Goal: Task Accomplishment & Management: Manage account settings

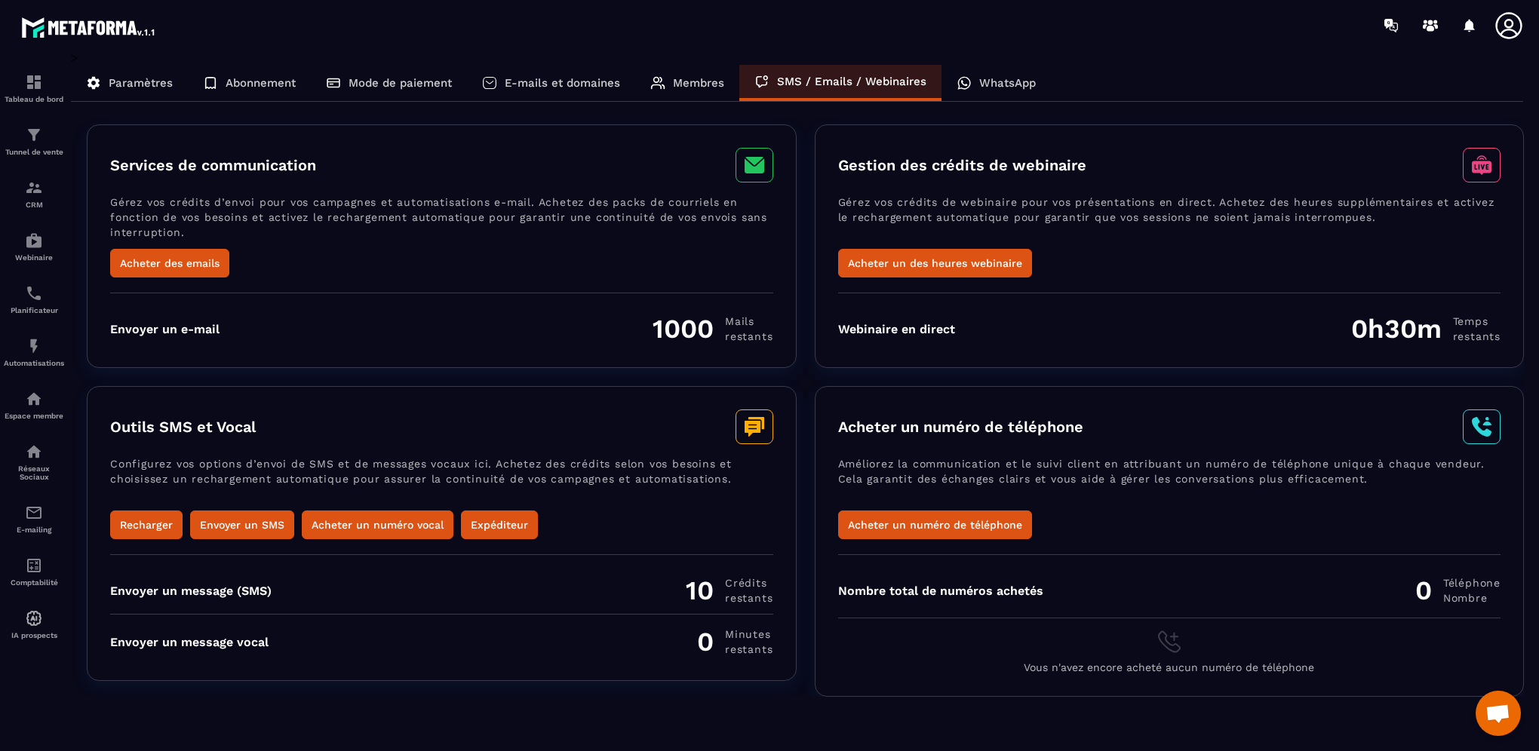
scroll to position [588, 0]
click at [996, 94] on div "WhatsApp" at bounding box center [996, 83] width 109 height 36
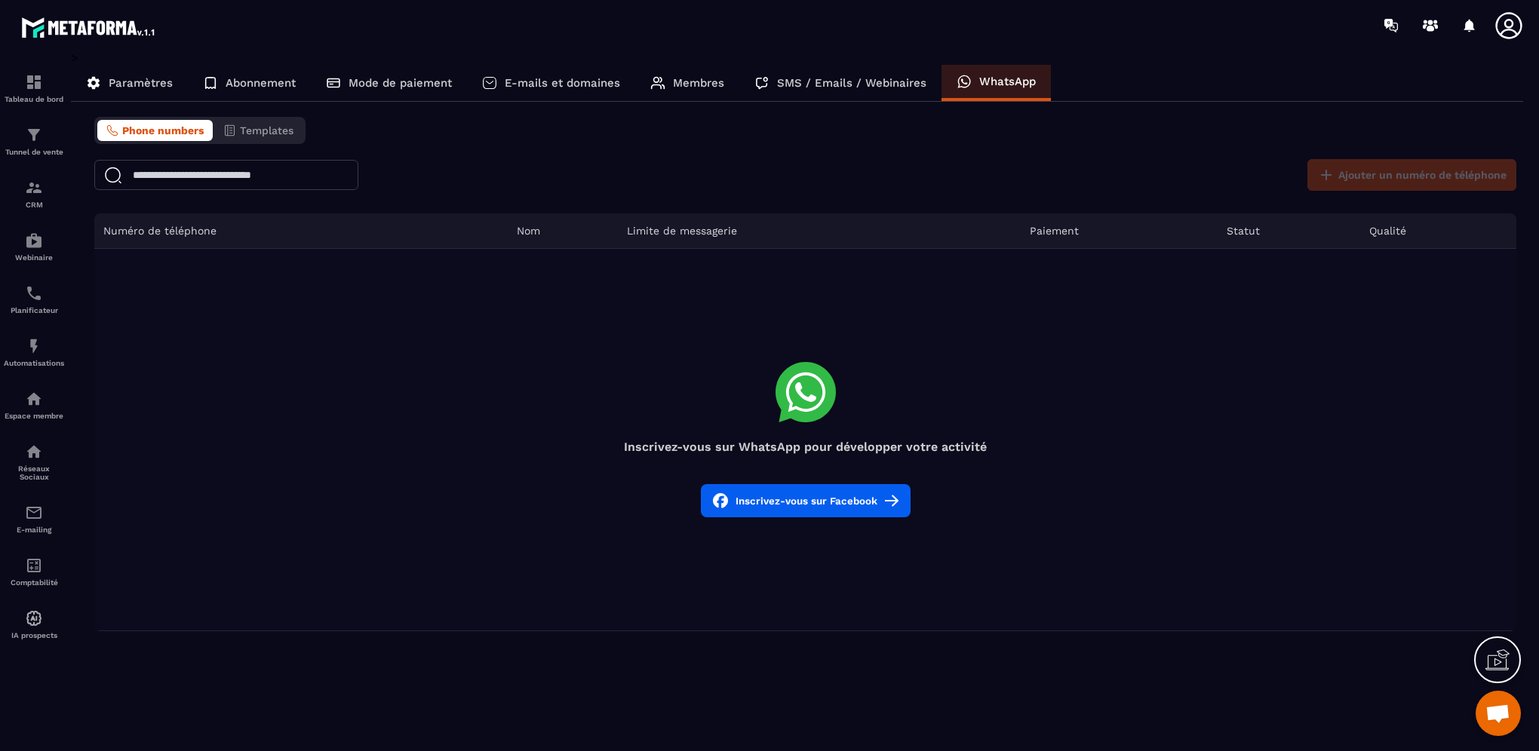
click at [1507, 23] on icon at bounding box center [1509, 26] width 30 height 30
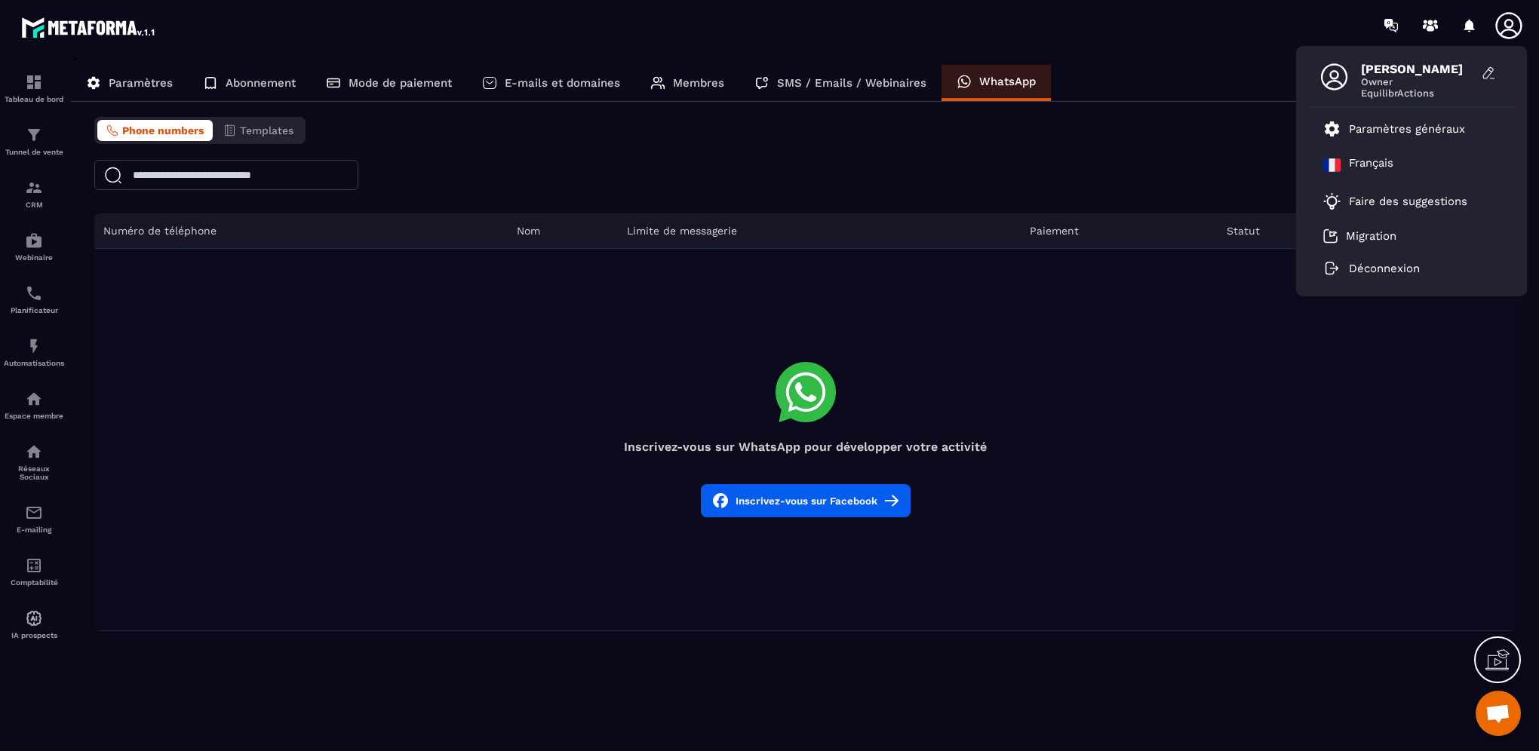
click at [1421, 64] on span "[PERSON_NAME]" at bounding box center [1417, 69] width 113 height 14
click at [1420, 78] on span "Owner" at bounding box center [1417, 81] width 113 height 11
click at [1490, 75] on icon at bounding box center [1489, 73] width 15 height 15
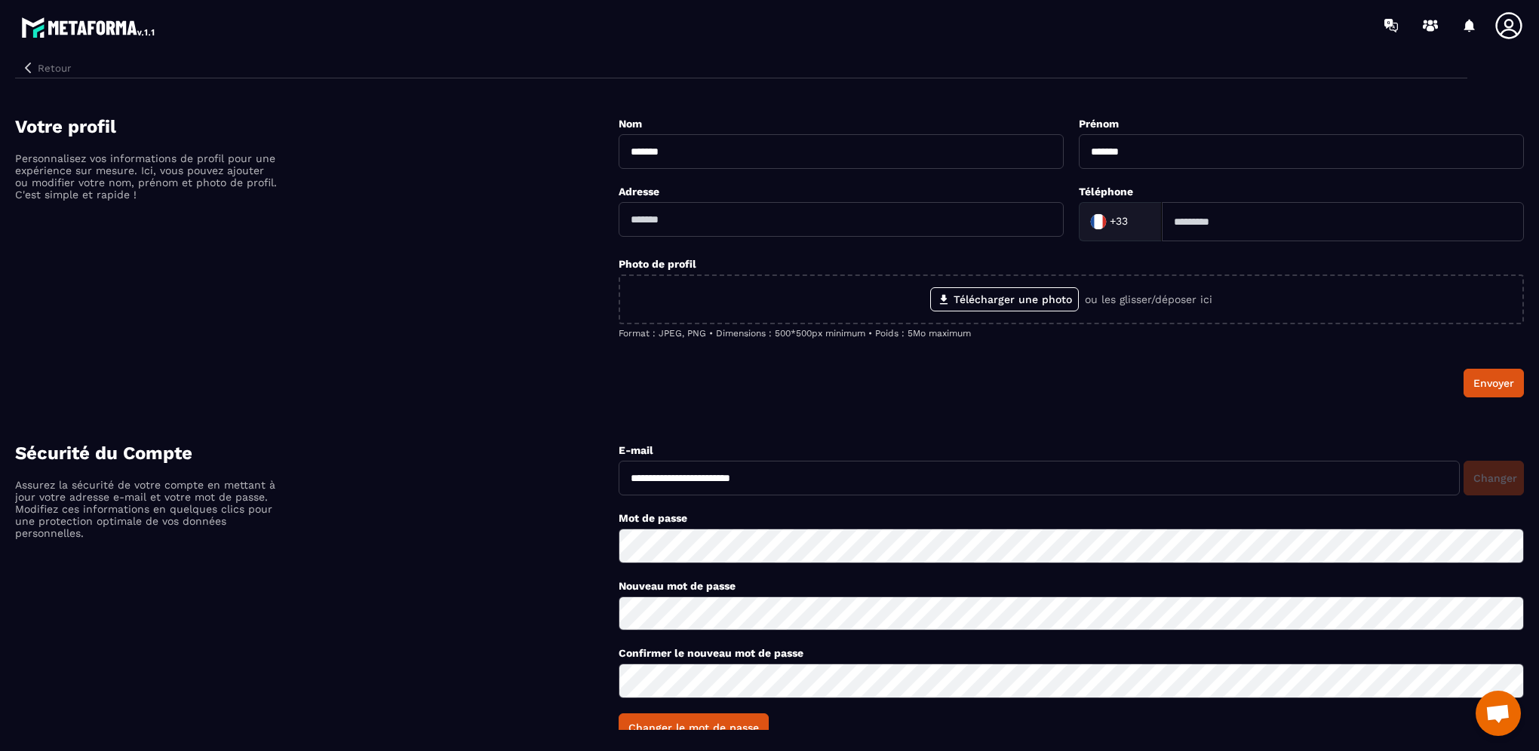
click at [66, 67] on button "Retour" at bounding box center [46, 68] width 62 height 20
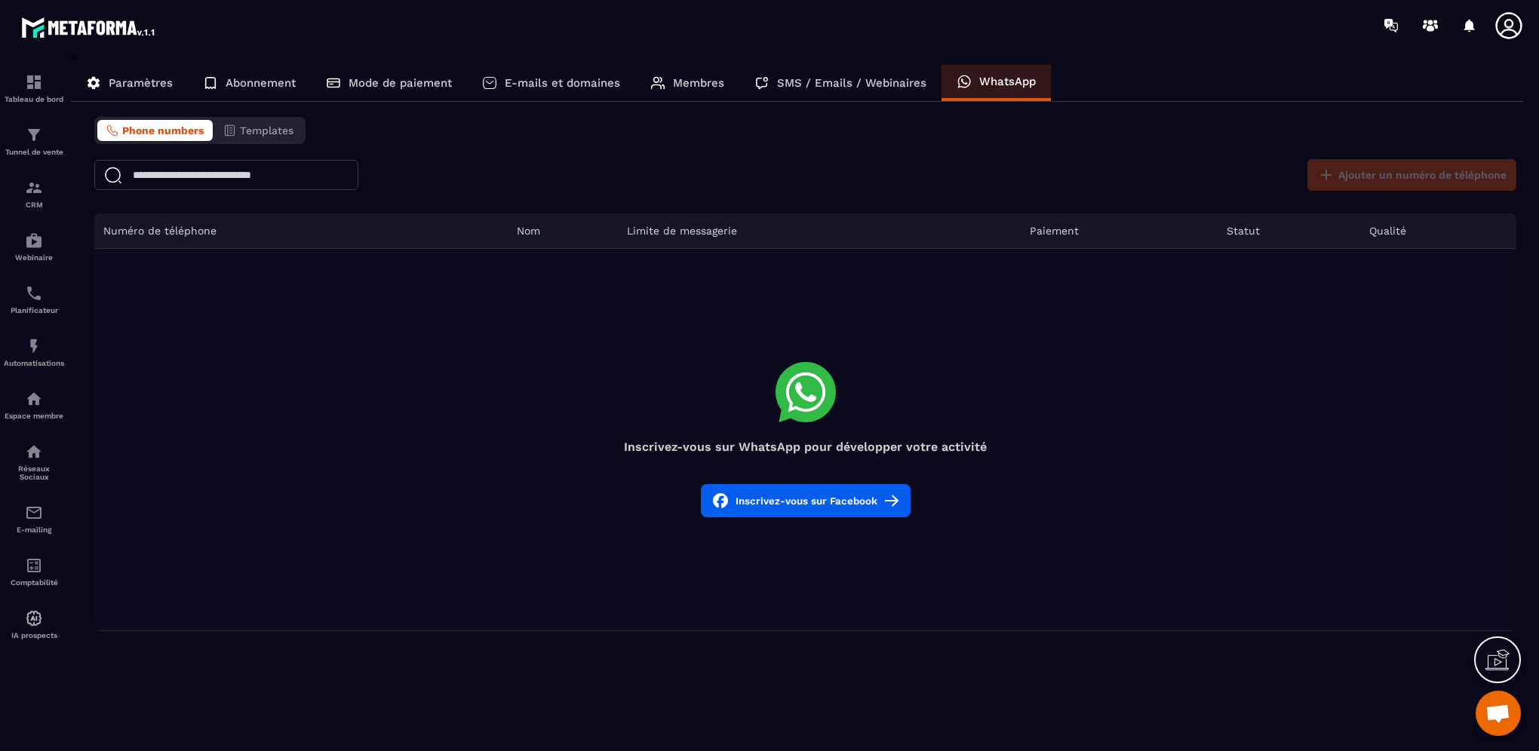
click at [130, 88] on p "Paramètres" at bounding box center [141, 83] width 64 height 14
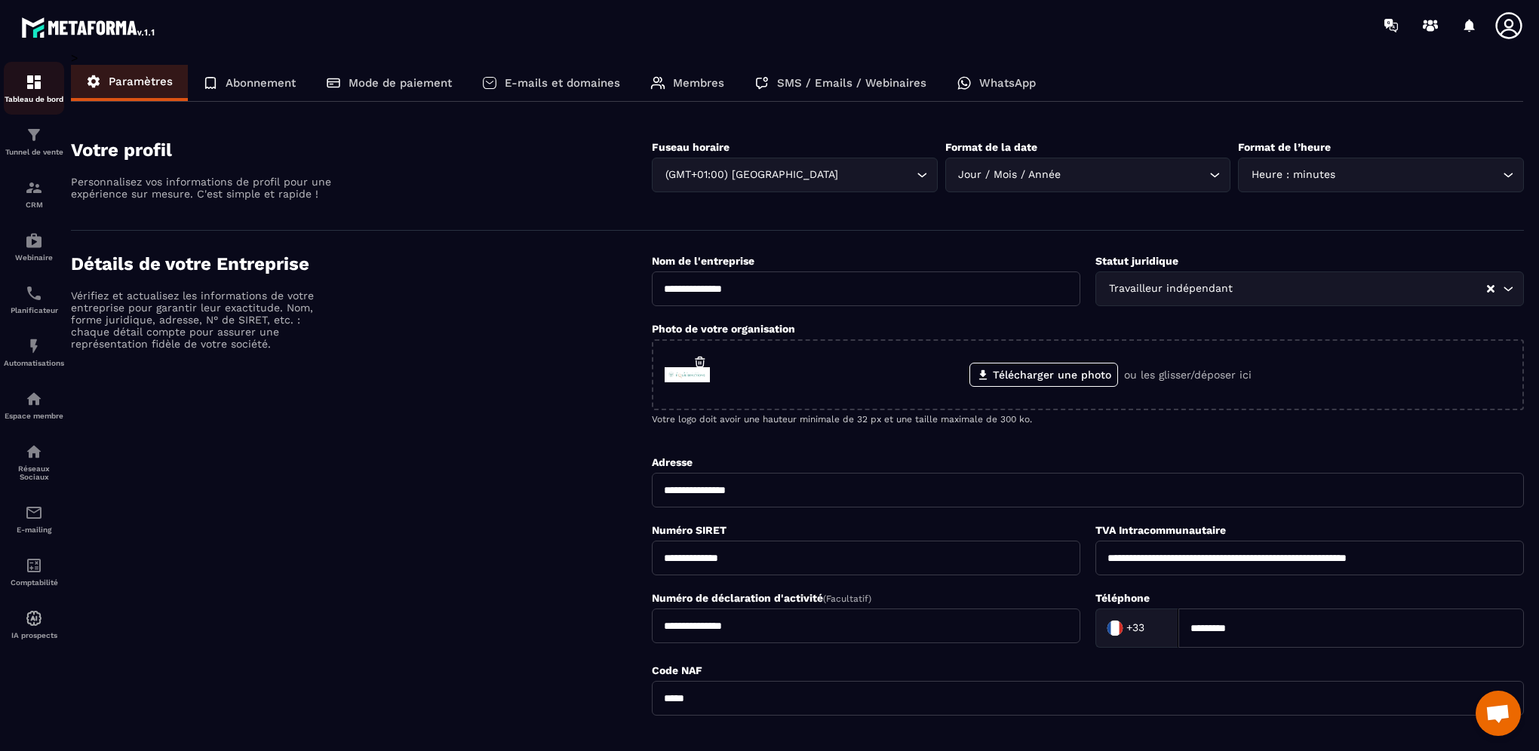
click at [48, 78] on div "Tableau de bord" at bounding box center [34, 88] width 60 height 30
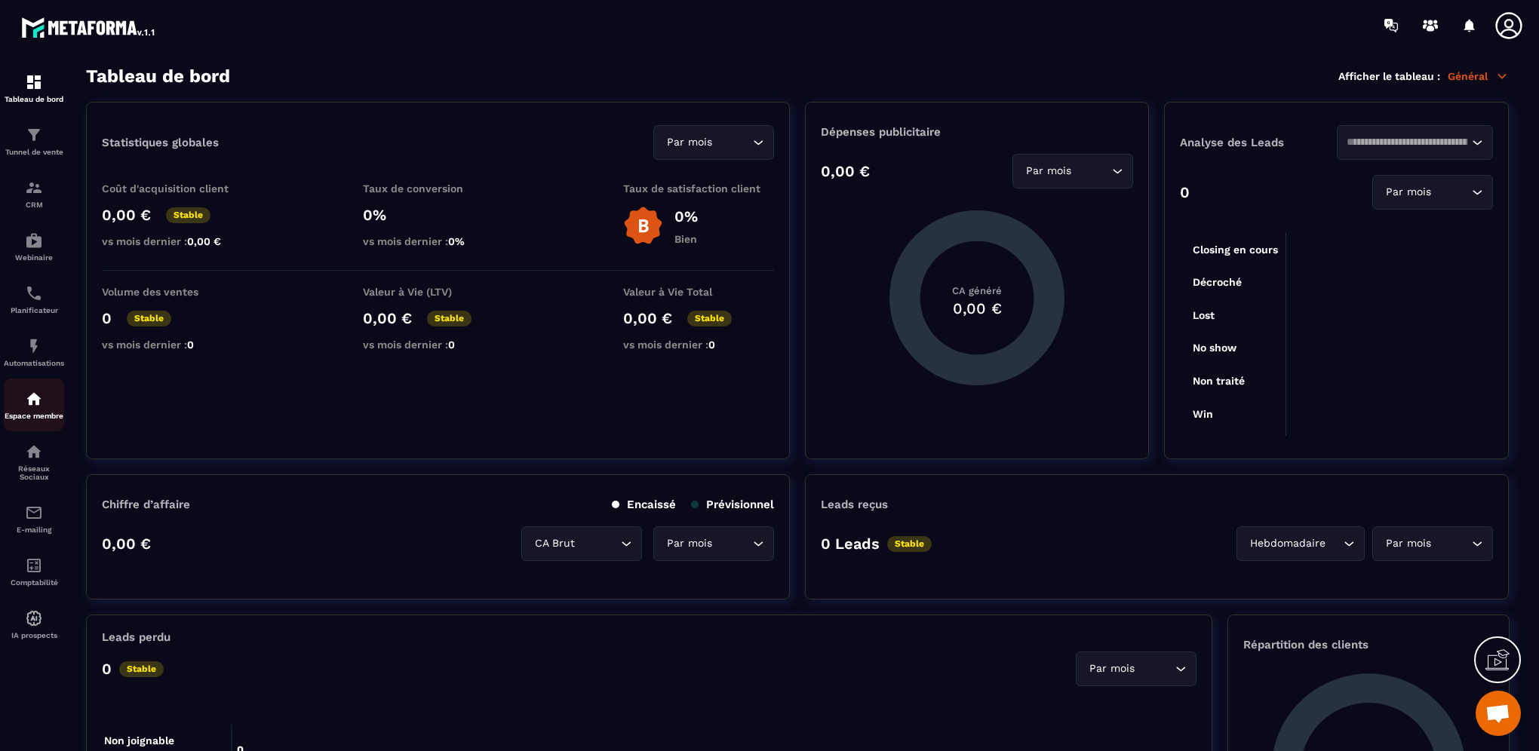
click at [41, 392] on link "Espace membre" at bounding box center [34, 405] width 60 height 53
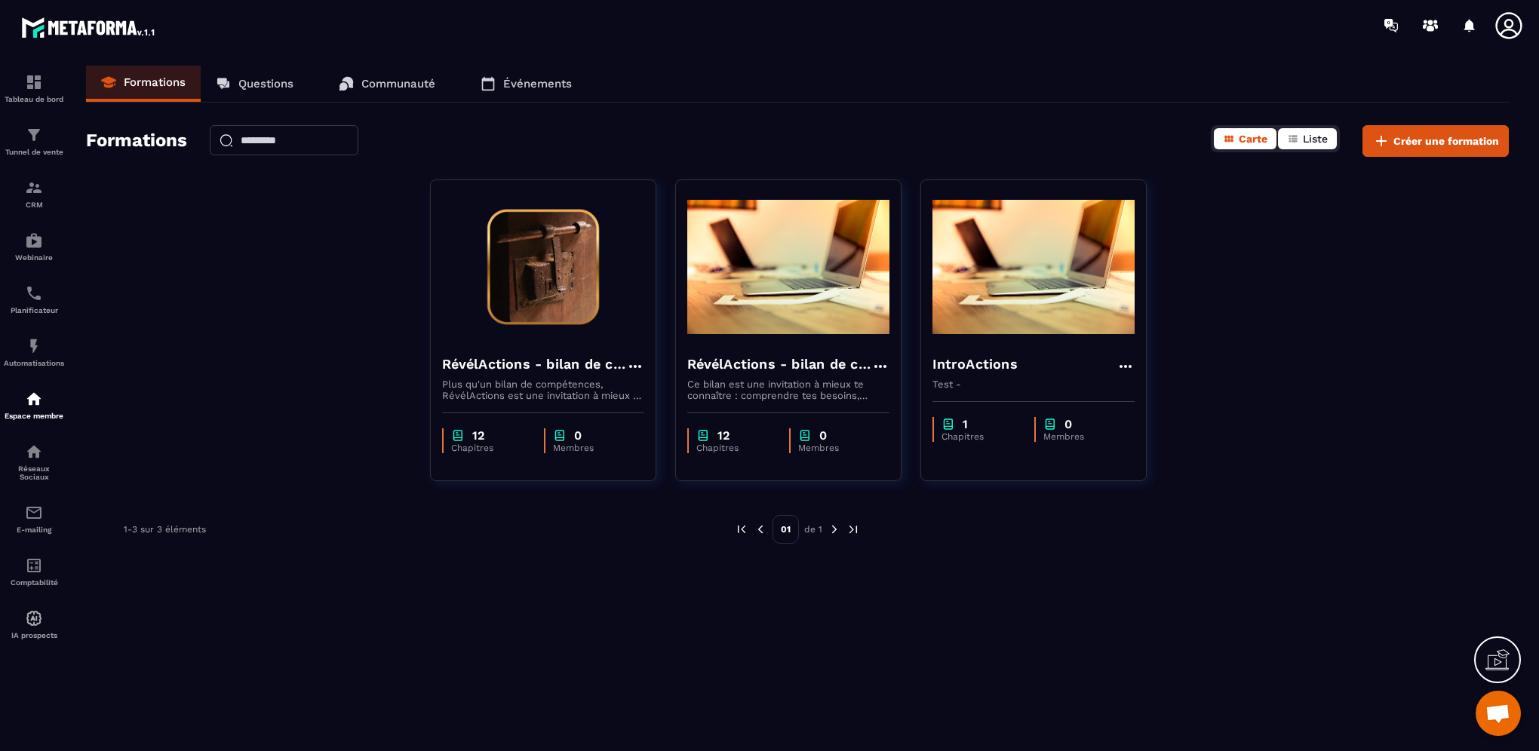
drag, startPoint x: 1314, startPoint y: 150, endPoint x: 1313, endPoint y: 136, distance: 14.4
click at [1313, 136] on div "Carte Liste" at bounding box center [1275, 138] width 129 height 27
click at [1313, 136] on span "Liste" at bounding box center [1315, 139] width 25 height 12
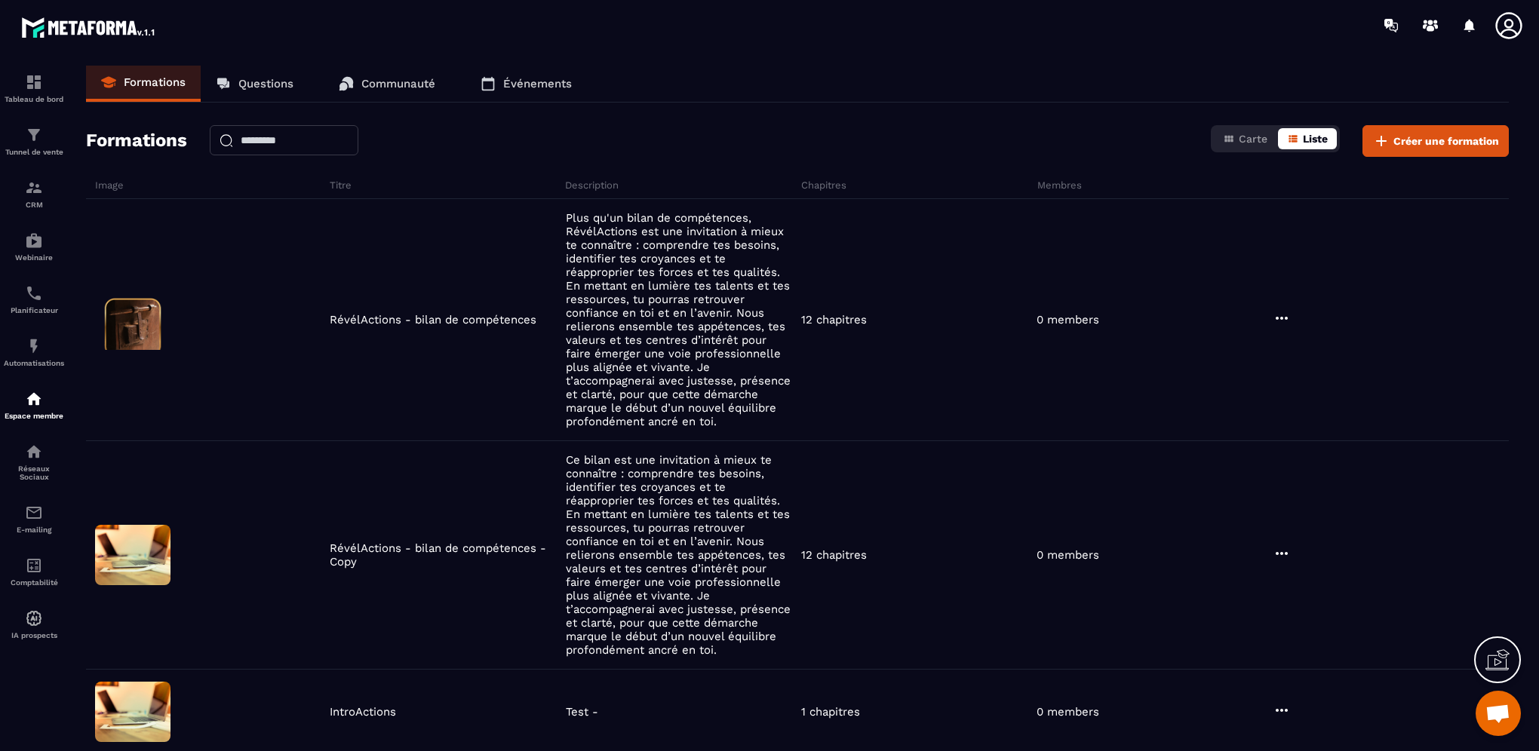
click at [1313, 136] on span "Liste" at bounding box center [1315, 139] width 25 height 12
click at [13, 95] on p "Tableau de bord" at bounding box center [34, 99] width 60 height 8
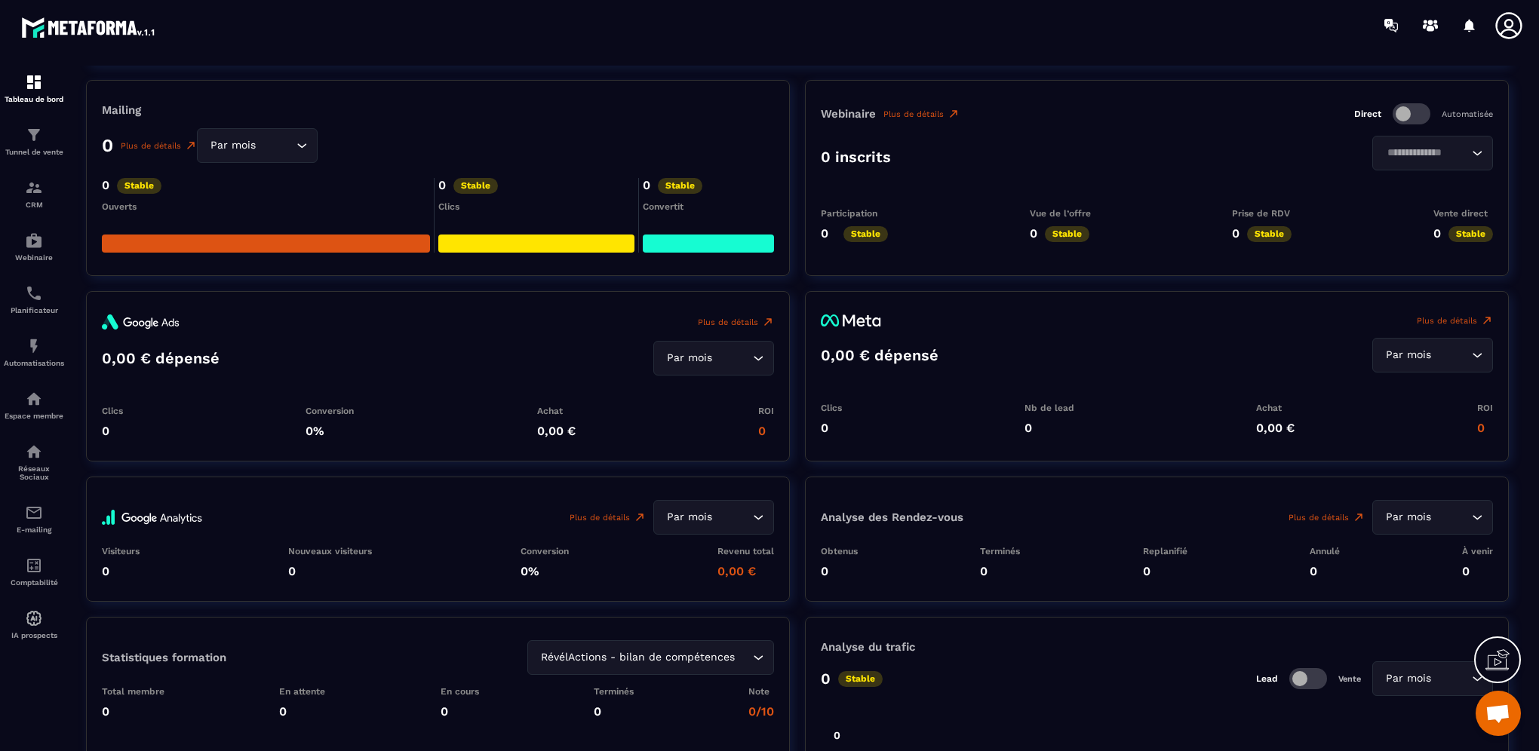
scroll to position [1434, 0]
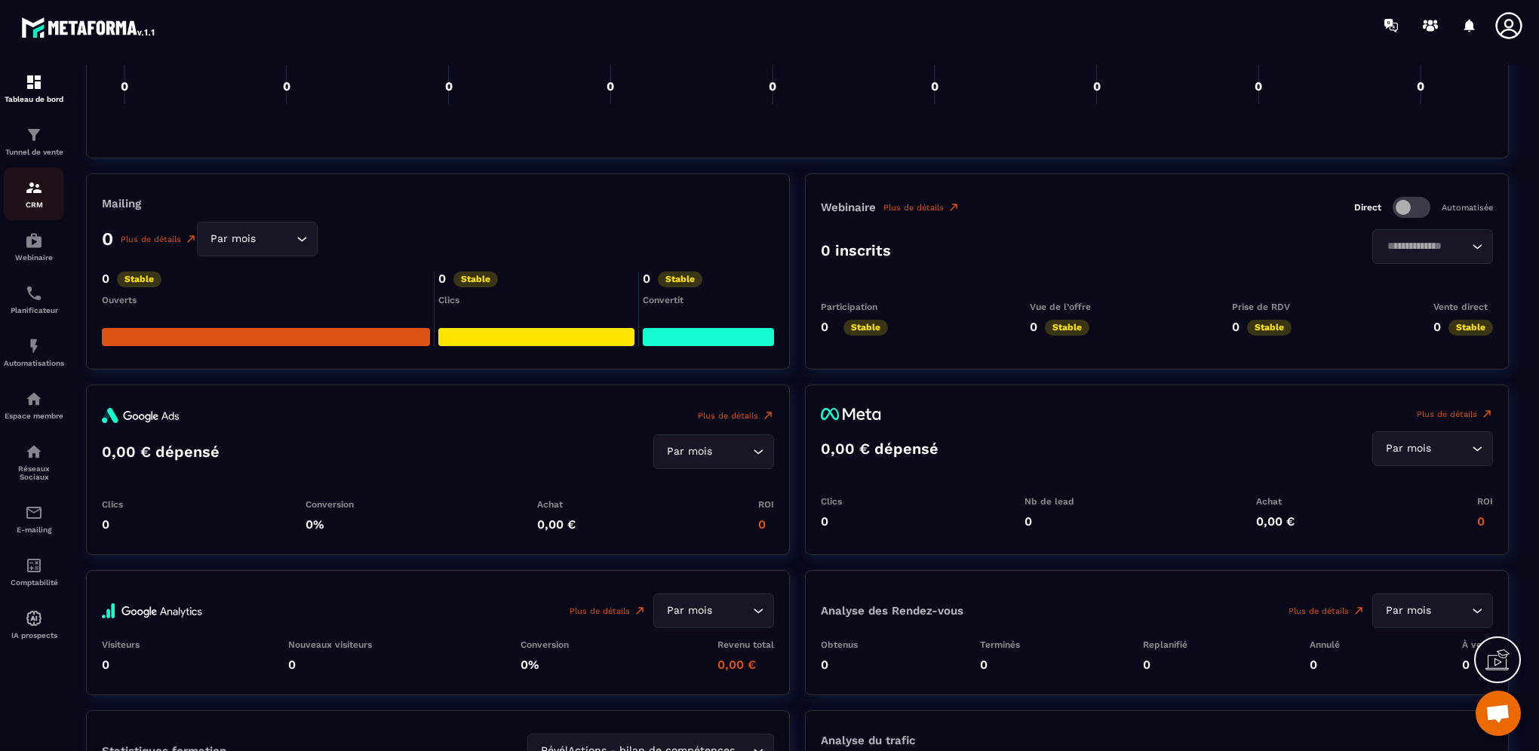
click at [42, 191] on img at bounding box center [34, 188] width 18 height 18
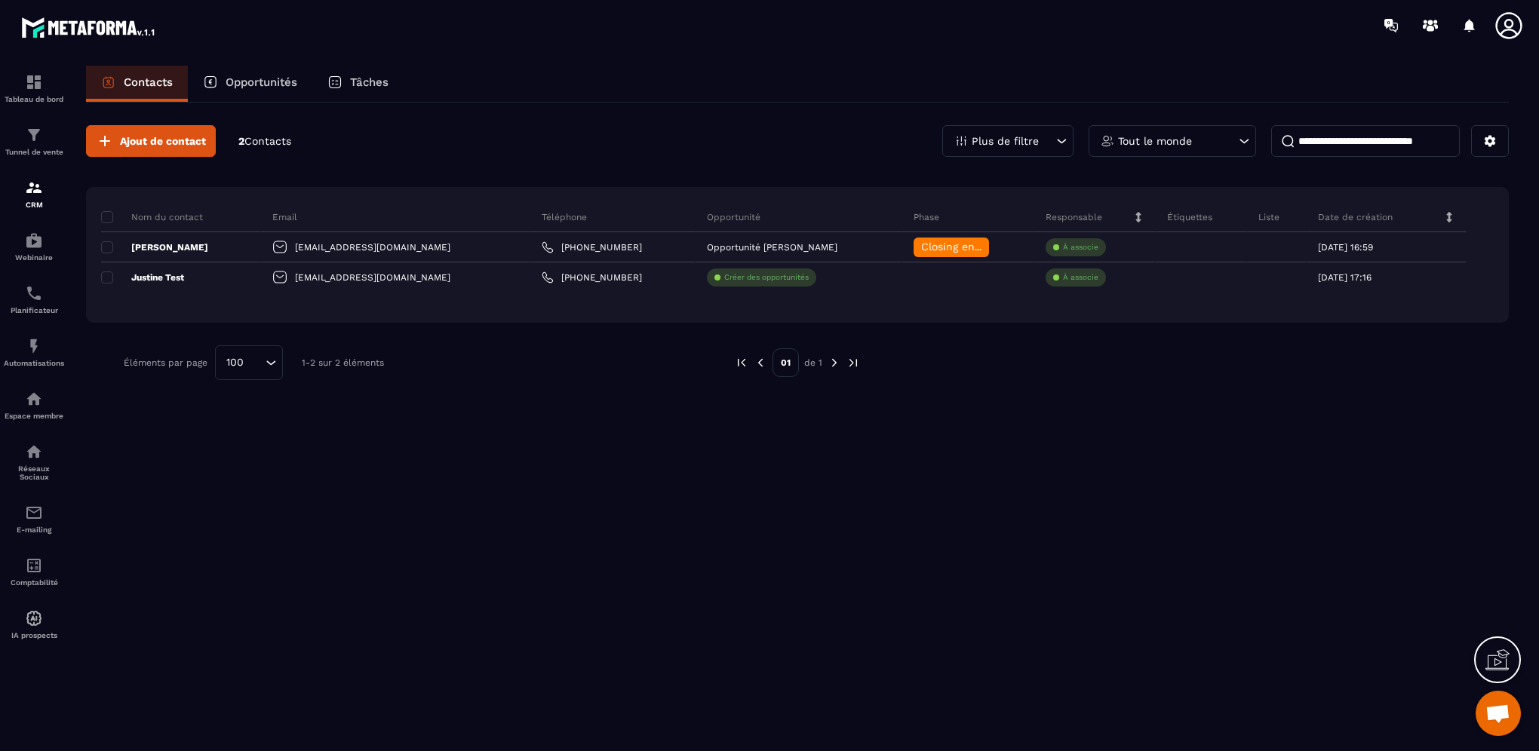
click at [263, 78] on p "Opportunités" at bounding box center [262, 82] width 72 height 14
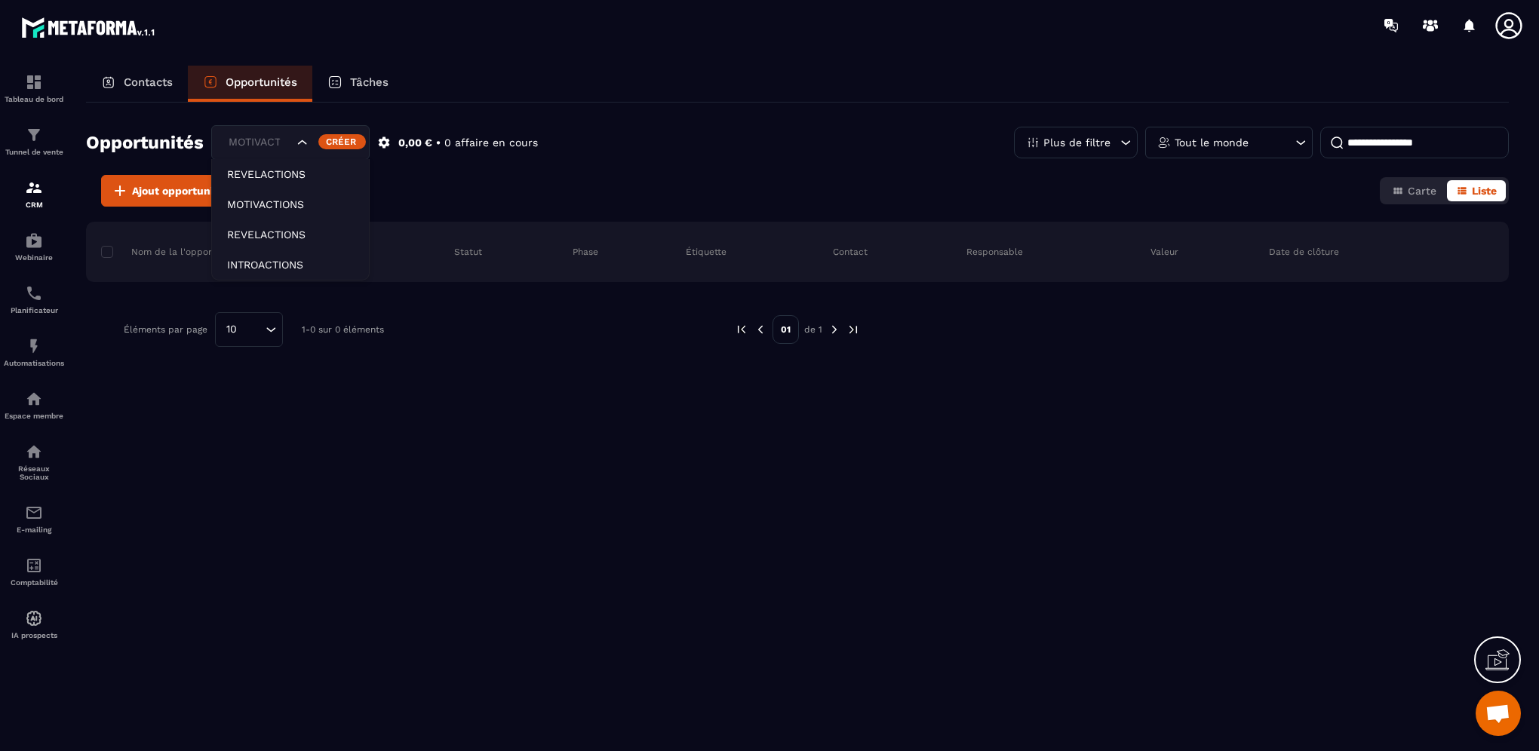
click at [301, 146] on icon "Search for option" at bounding box center [302, 142] width 15 height 15
click at [381, 138] on icon at bounding box center [384, 143] width 14 height 14
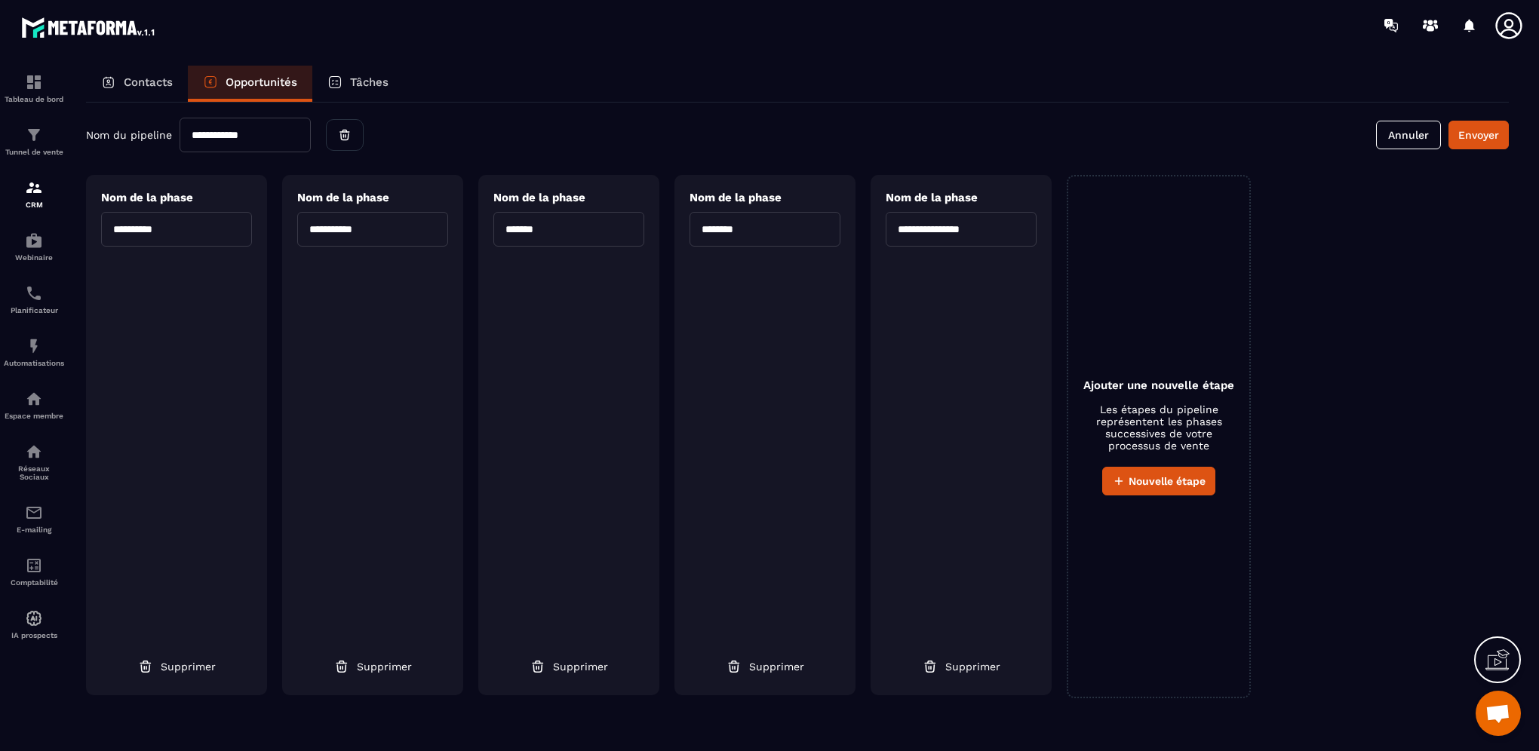
click at [137, 76] on p "Contacts" at bounding box center [148, 82] width 49 height 14
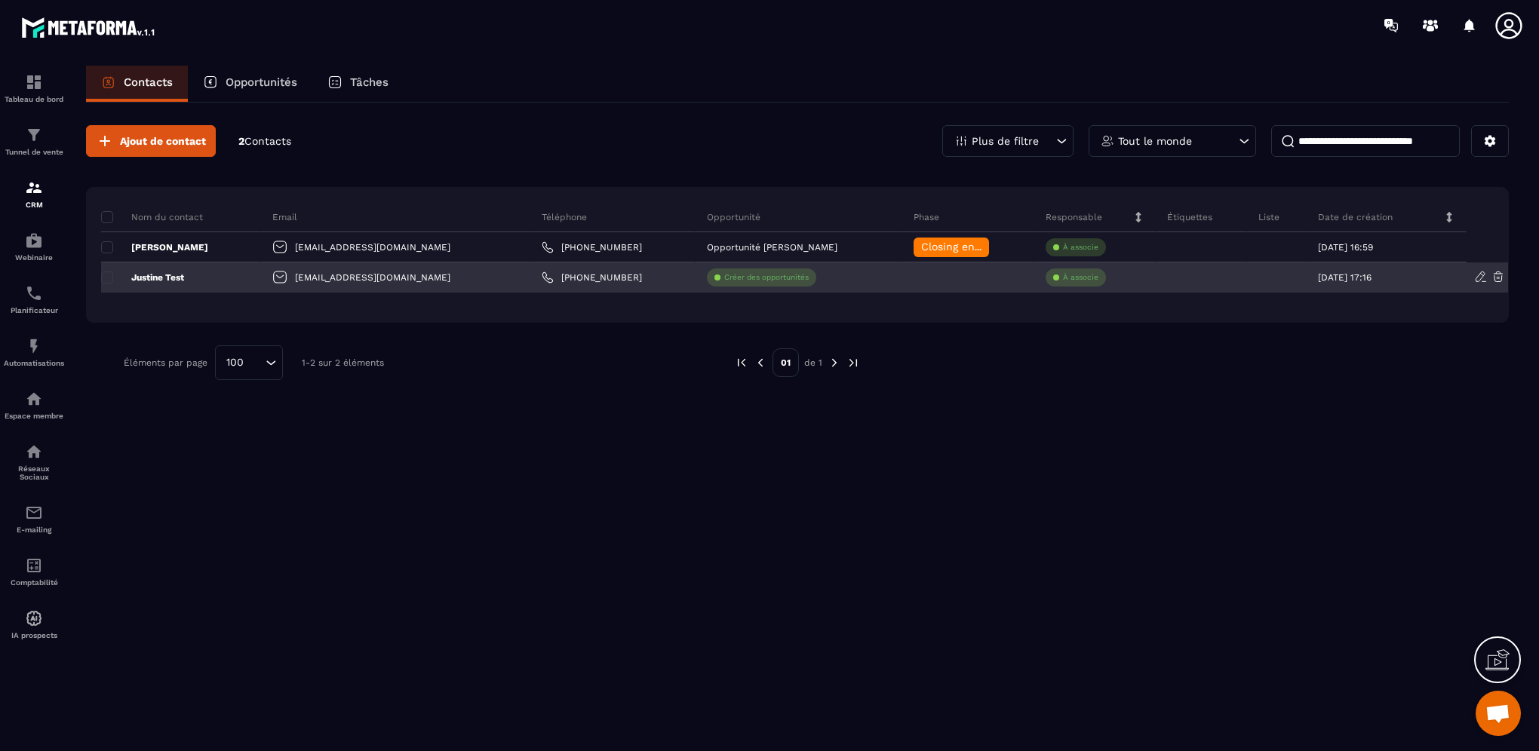
click at [730, 279] on p "Créer des opportunités" at bounding box center [766, 277] width 85 height 11
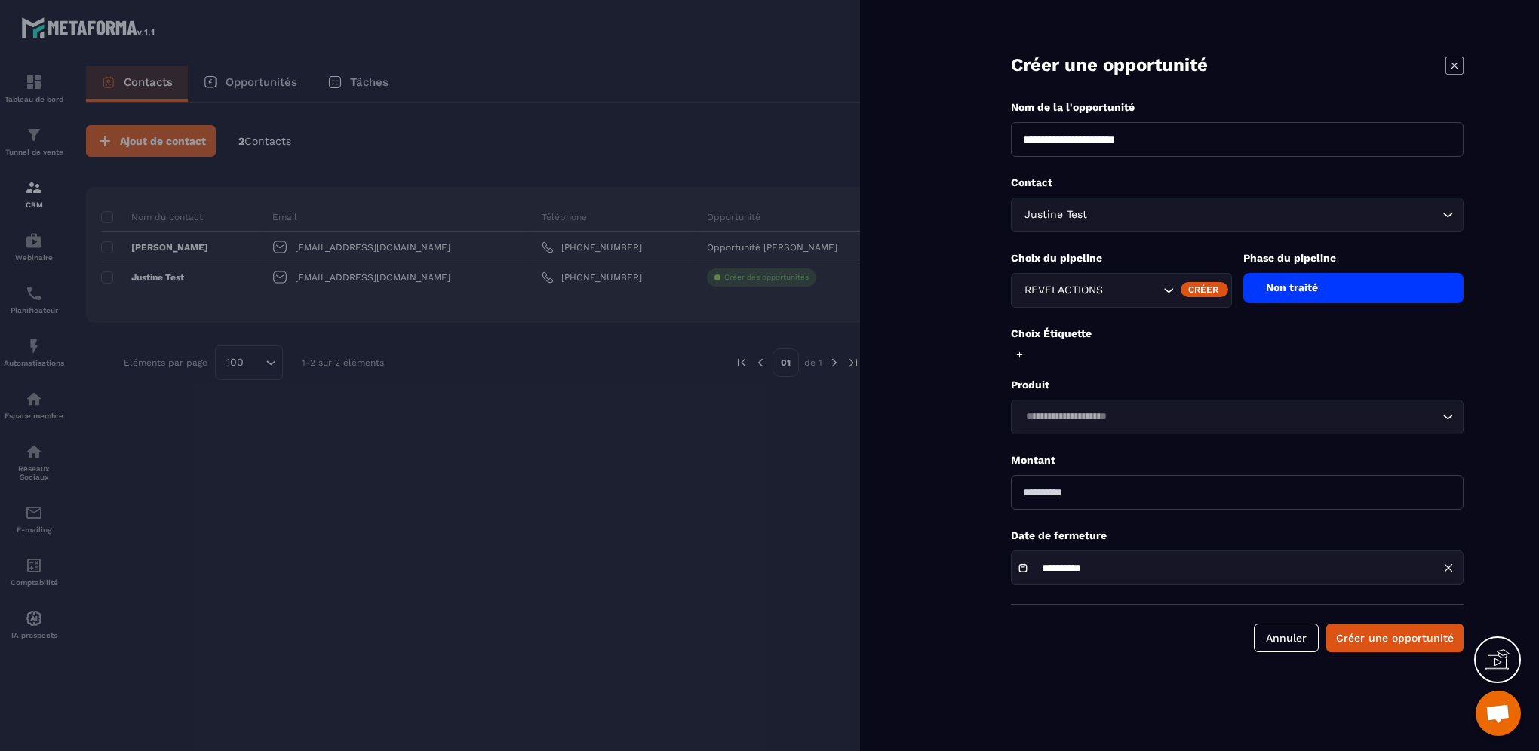
click at [1166, 287] on icon "Search for option" at bounding box center [1168, 290] width 15 height 15
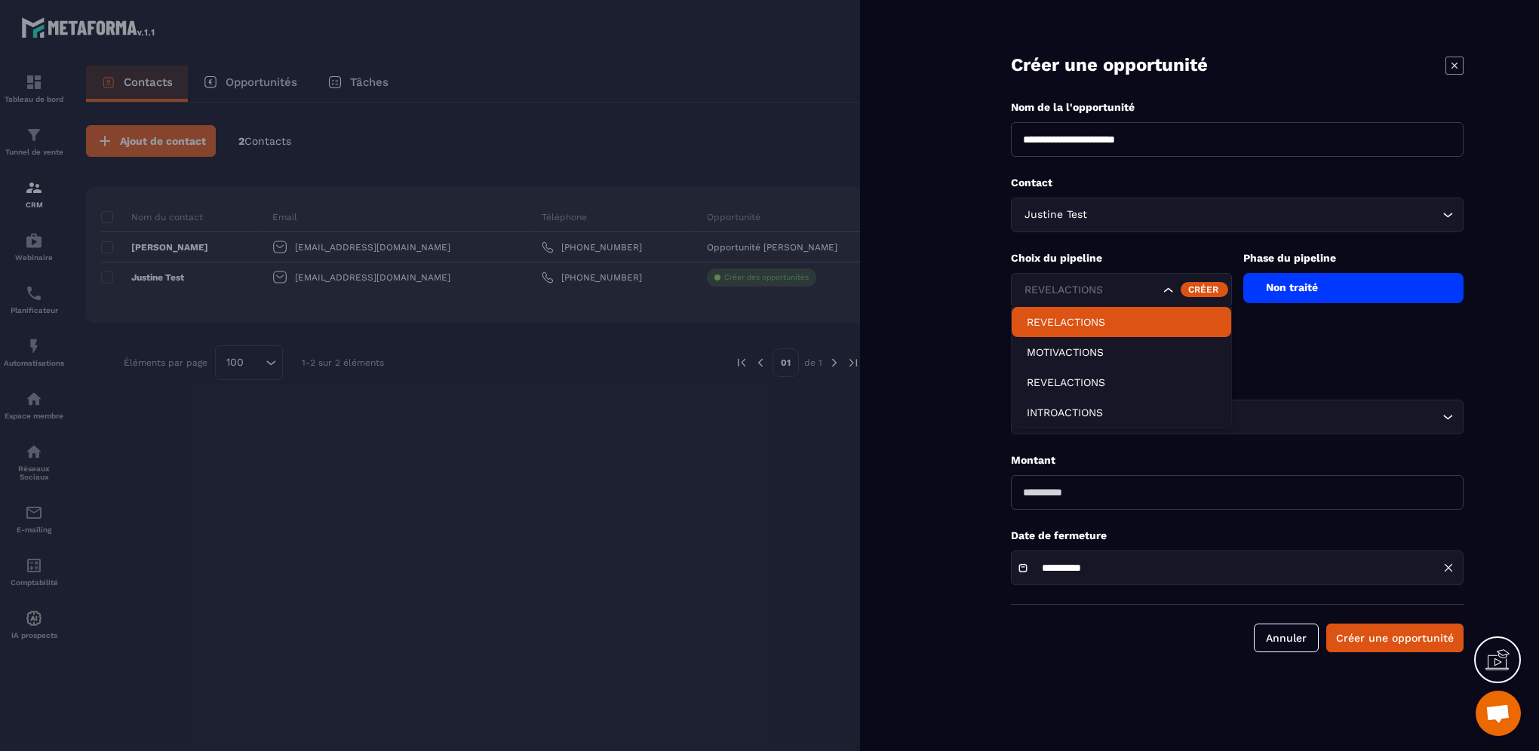
click at [960, 329] on form "**********" at bounding box center [1238, 341] width 604 height 683
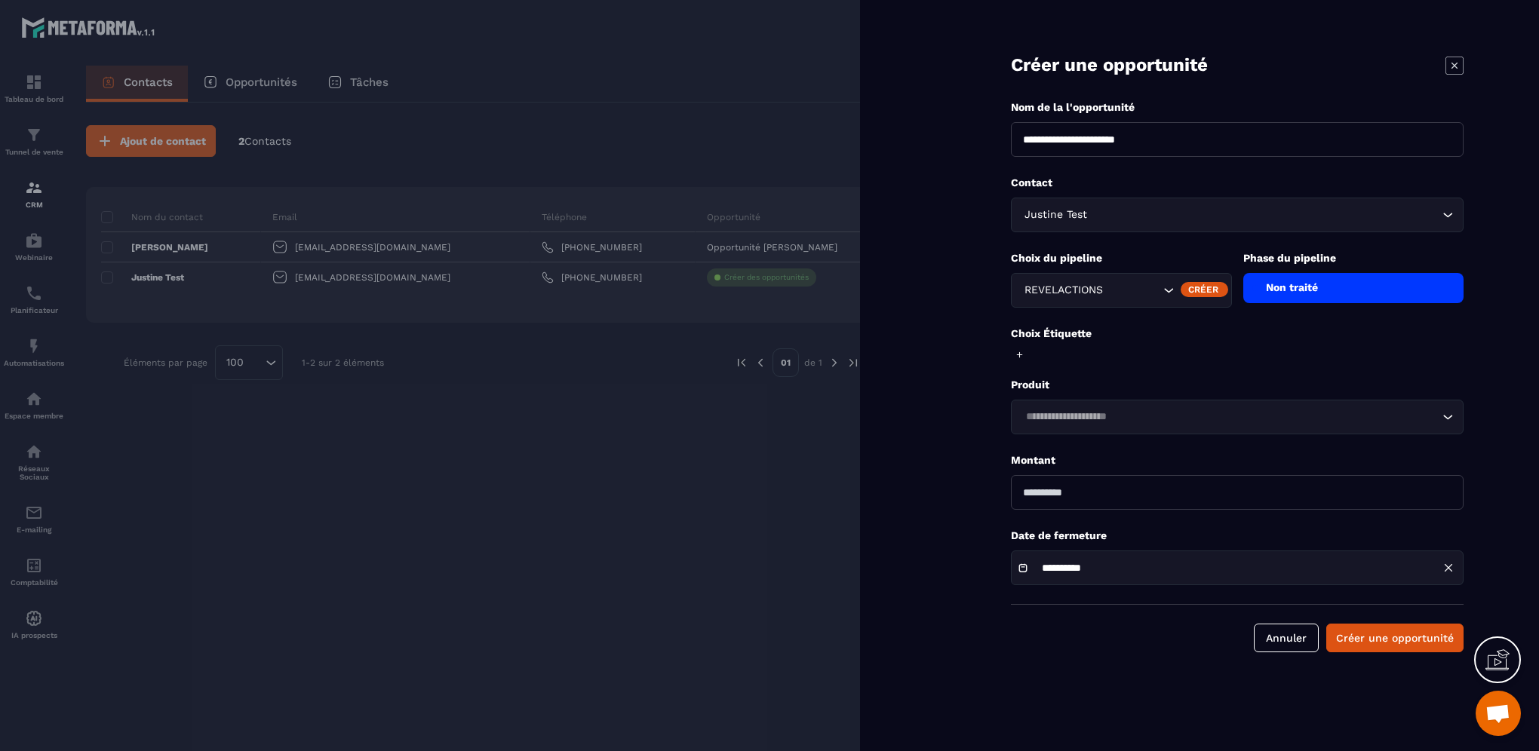
click at [1449, 63] on icon at bounding box center [1455, 66] width 18 height 18
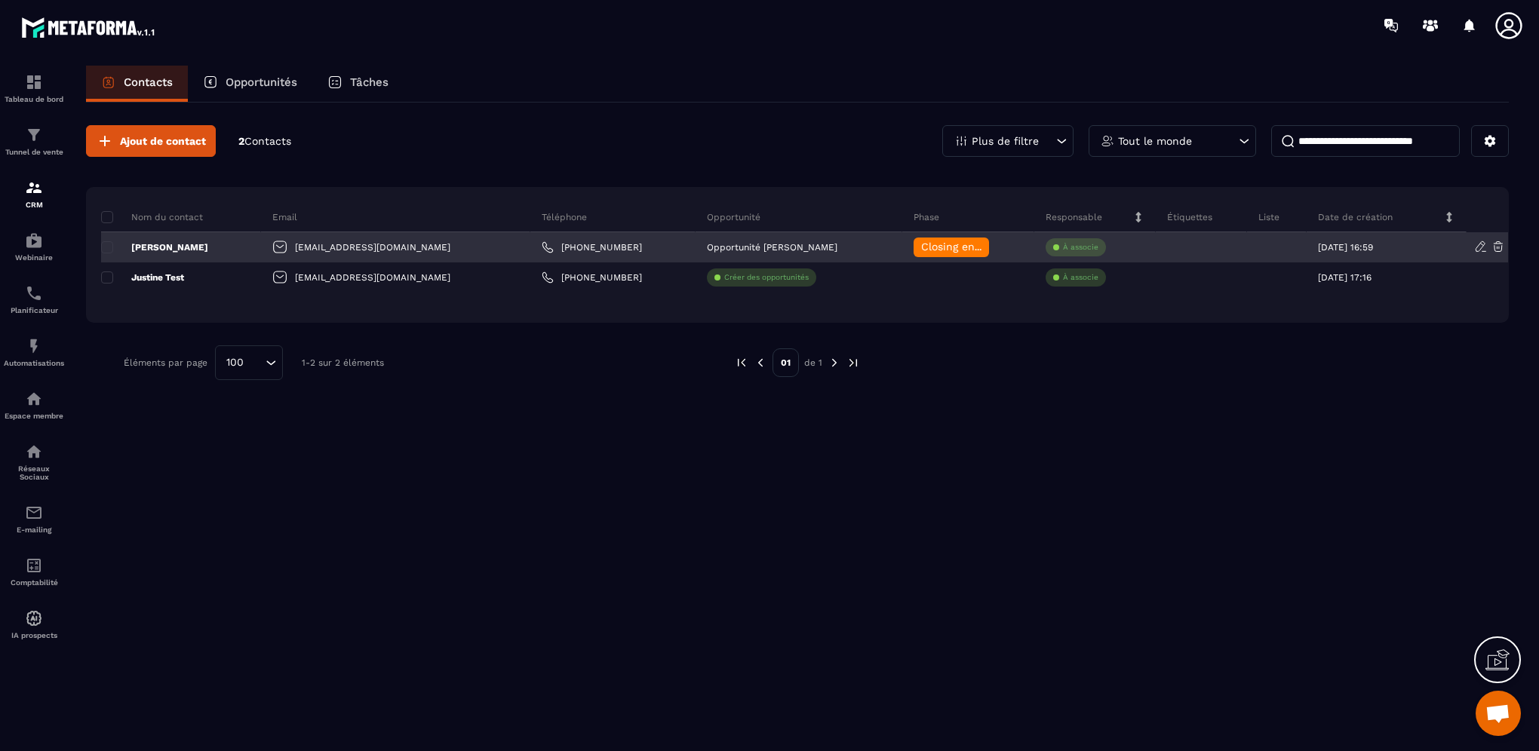
click at [1481, 245] on icon at bounding box center [1481, 247] width 14 height 14
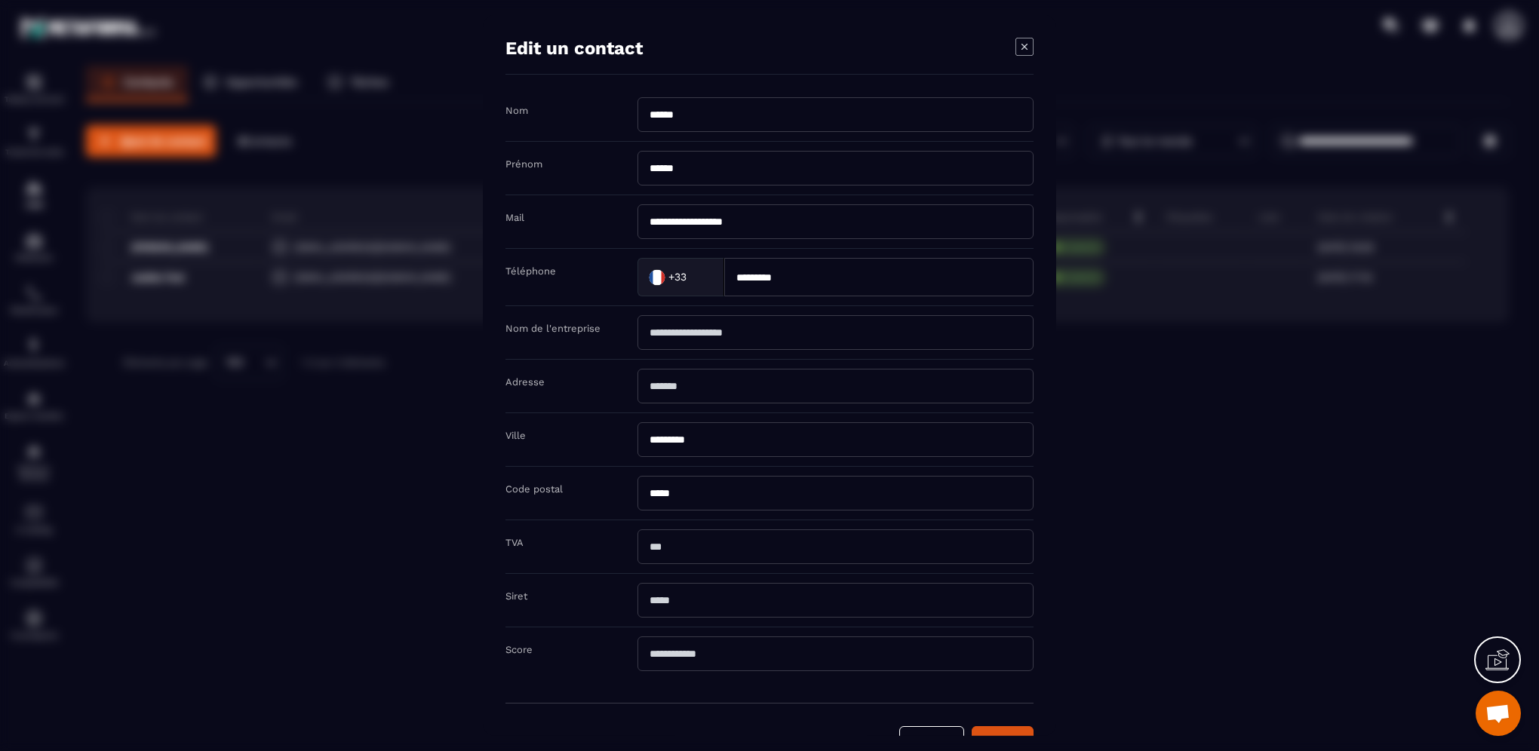
click at [1024, 48] on icon "Modal window" at bounding box center [1025, 47] width 18 height 18
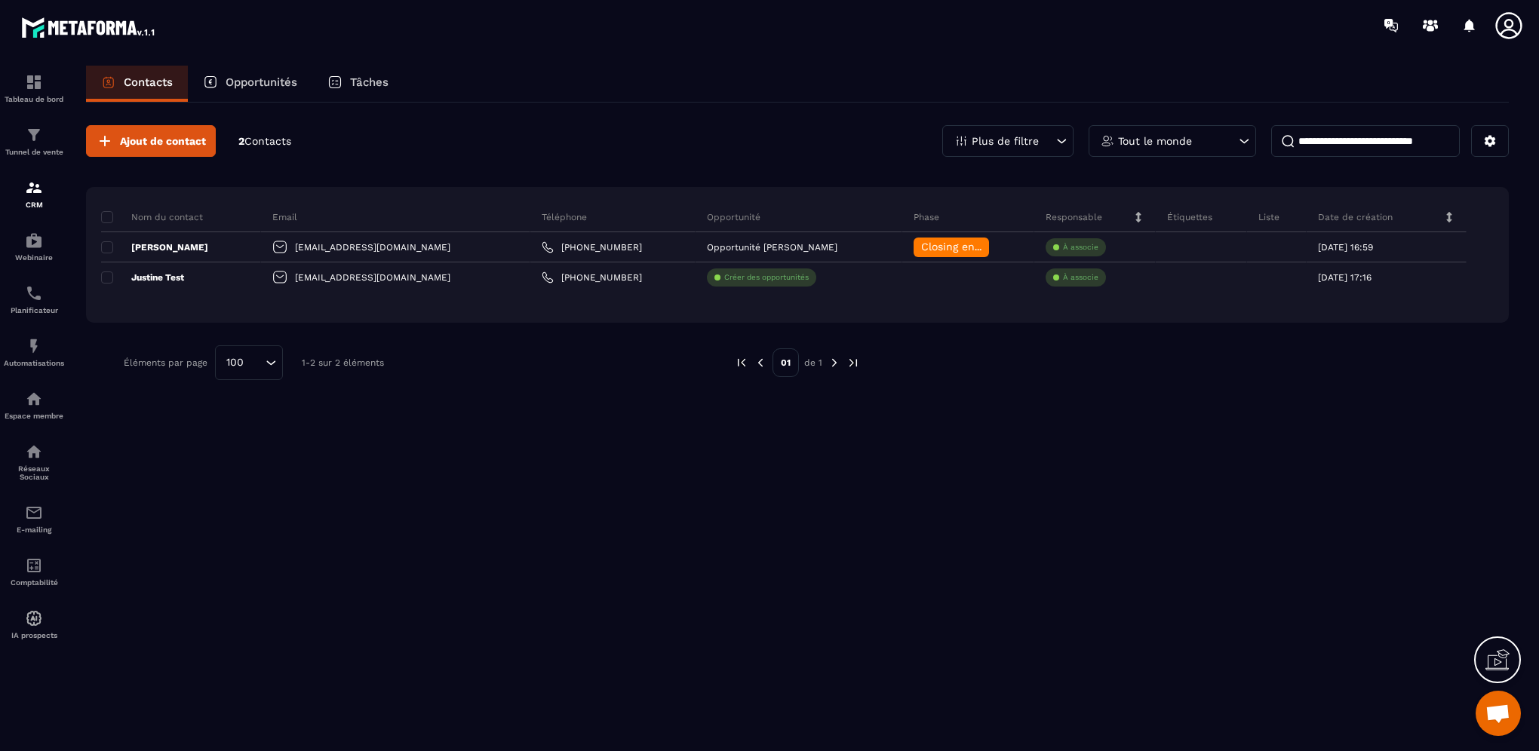
click at [356, 89] on div "Tâches" at bounding box center [357, 84] width 91 height 36
